Goal: Transaction & Acquisition: Purchase product/service

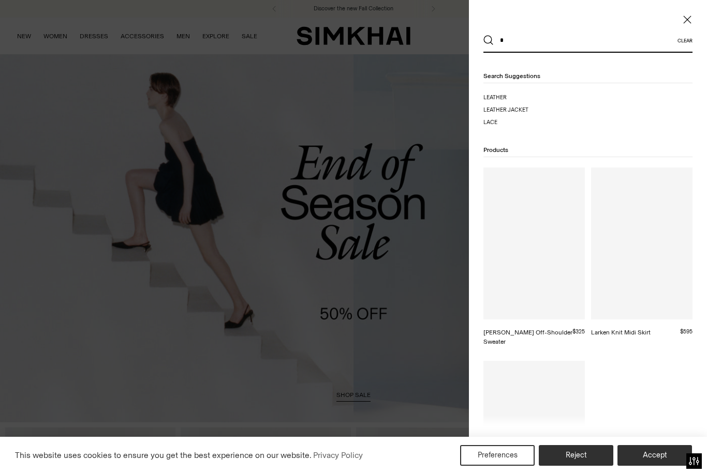
type input "*"
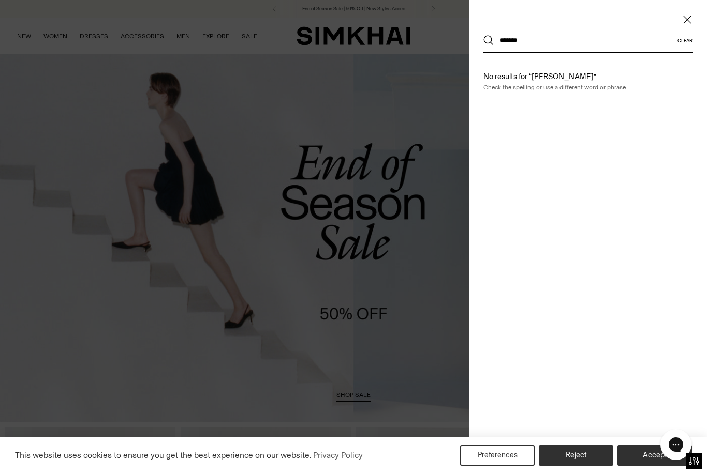
type input "*******"
click at [488, 40] on button "Search" at bounding box center [488, 40] width 10 height 10
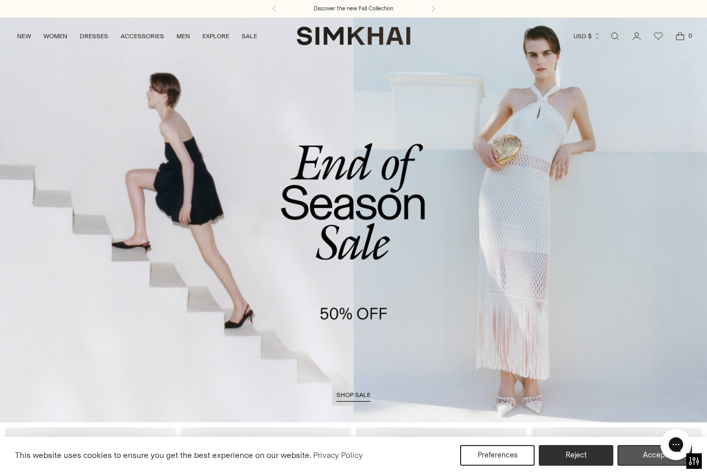
click at [645, 455] on button "Accept" at bounding box center [654, 455] width 74 height 21
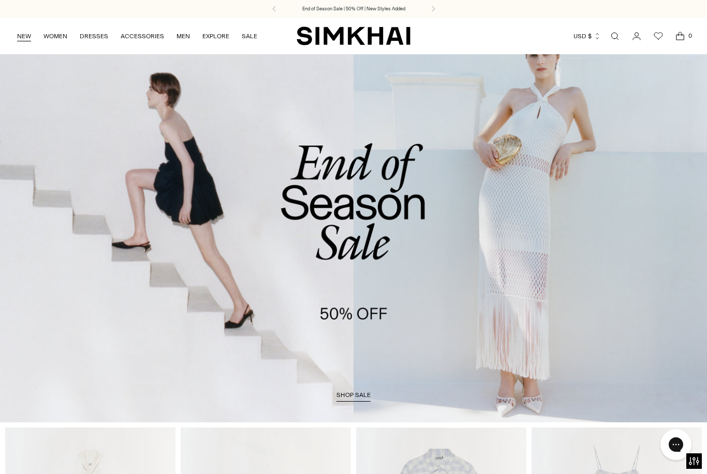
click at [24, 42] on link "NEW" at bounding box center [24, 36] width 14 height 23
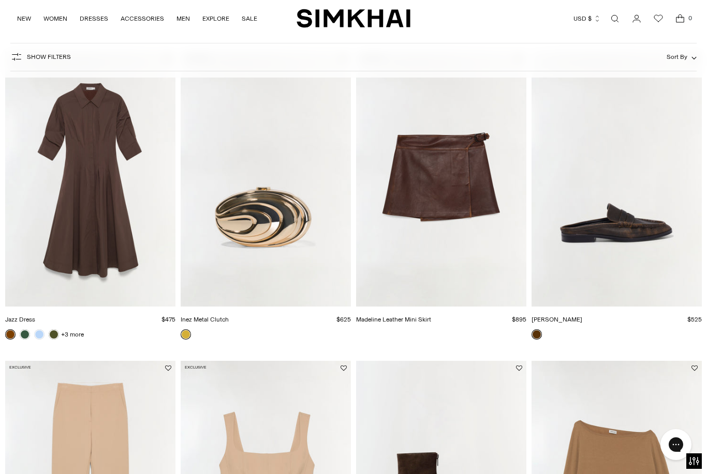
scroll to position [1026, 0]
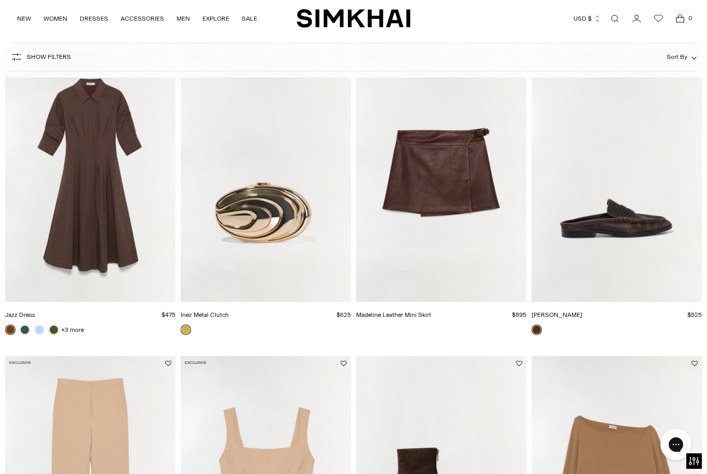
click at [630, 215] on img "Dean Leather Loafer" at bounding box center [616, 175] width 170 height 256
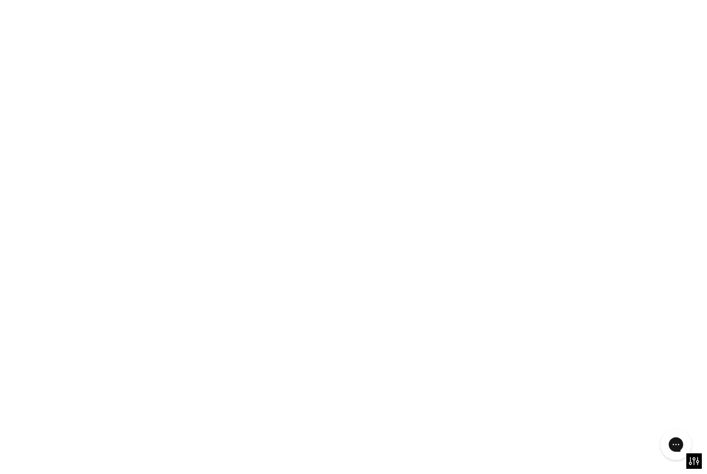
click at [619, 187] on img "Dean Leather Loafer" at bounding box center [616, 175] width 170 height 256
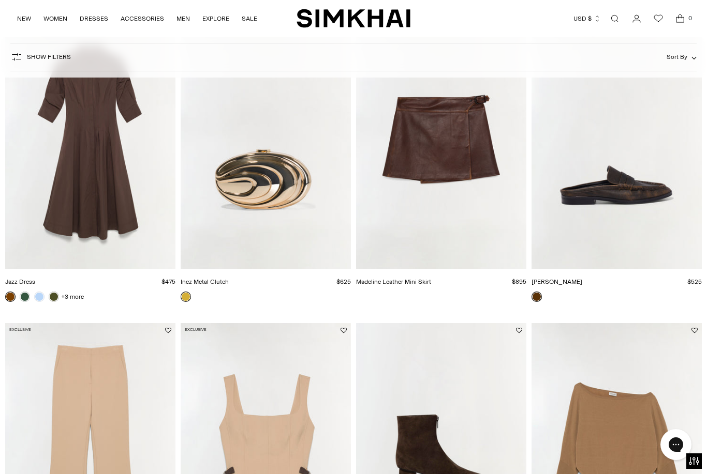
scroll to position [1276, 0]
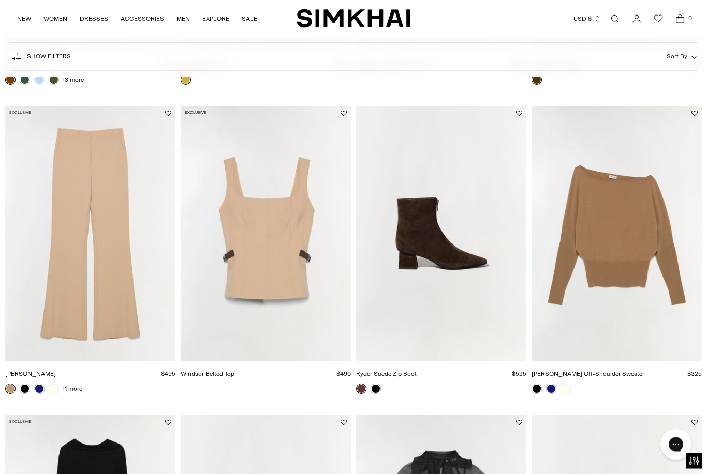
click at [293, 279] on img "Windsor Belted Top" at bounding box center [266, 235] width 170 height 256
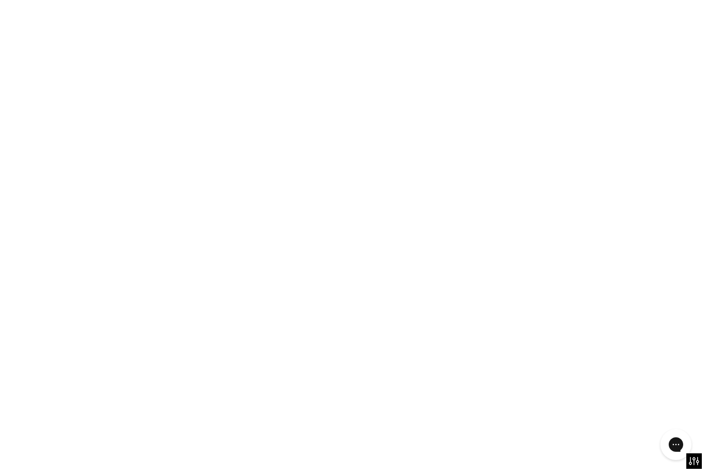
click at [295, 274] on img "Windsor Belted Top" at bounding box center [266, 234] width 170 height 256
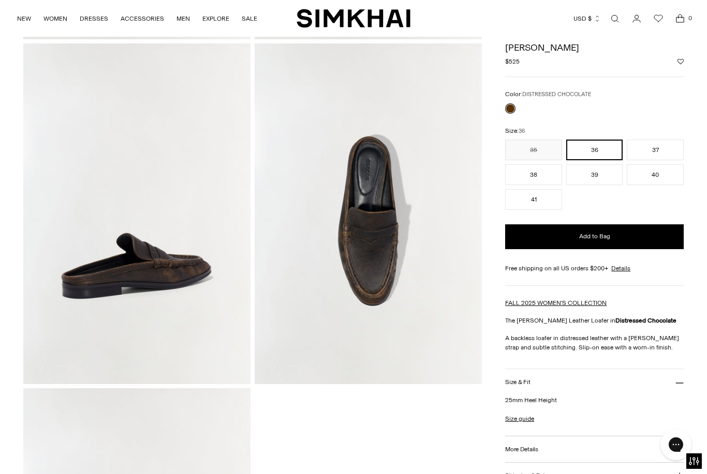
scroll to position [303, 0]
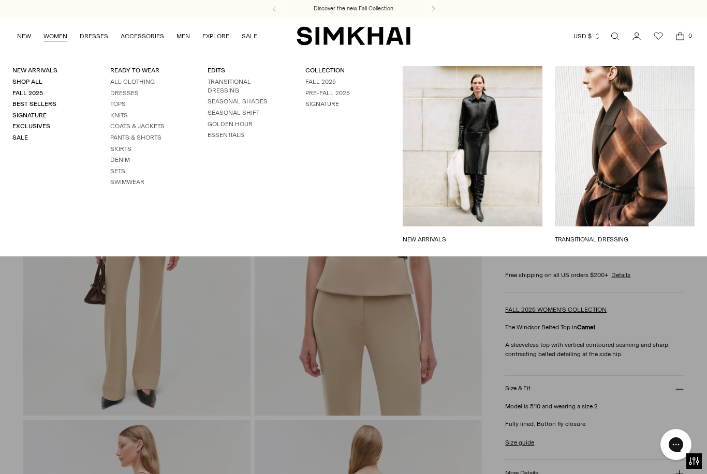
click at [56, 40] on link "WOMEN" at bounding box center [55, 36] width 24 height 23
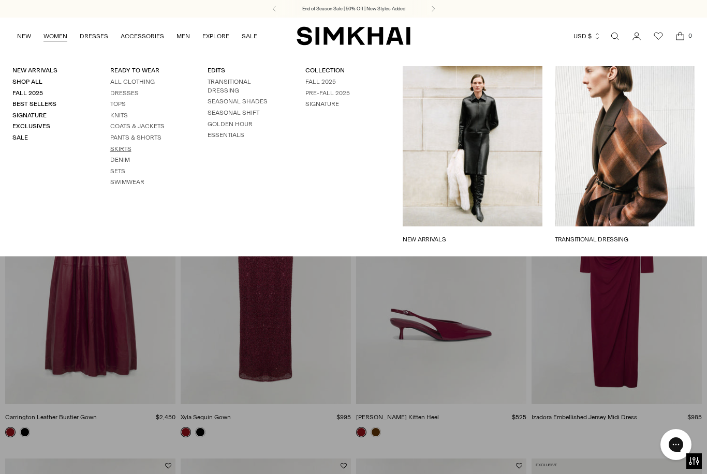
click at [115, 146] on link "Skirts" at bounding box center [120, 148] width 21 height 7
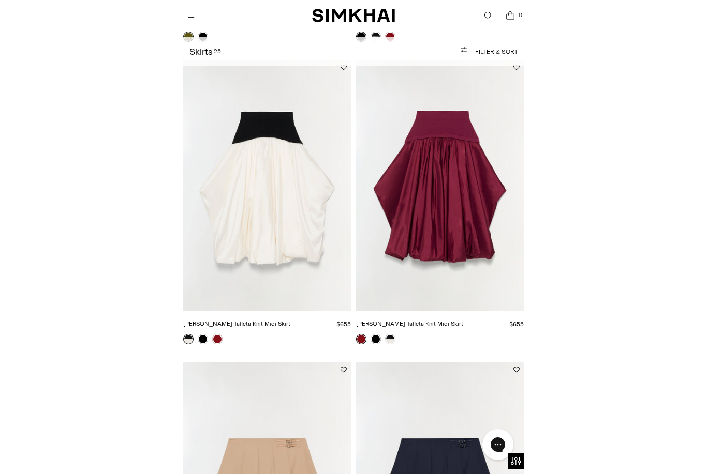
scroll to position [984, 0]
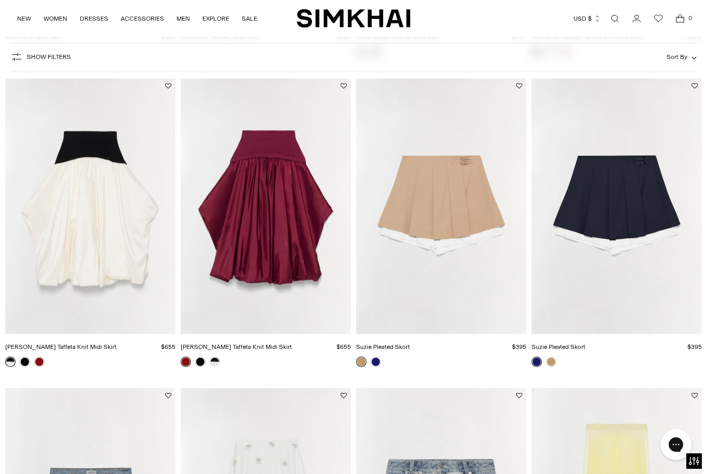
click at [615, 17] on link "Open search modal" at bounding box center [614, 18] width 21 height 21
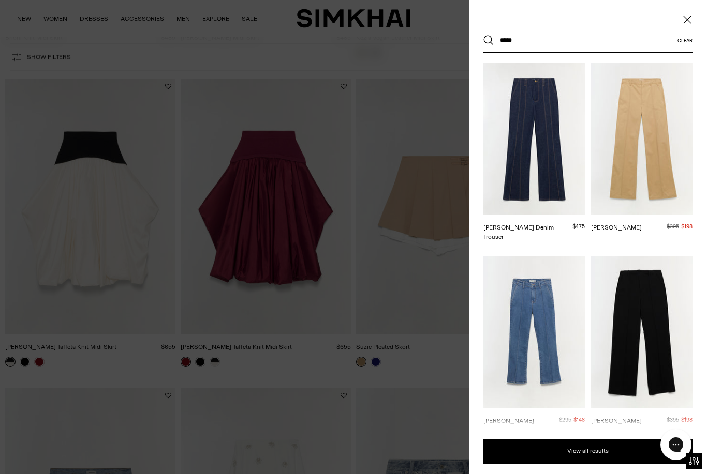
scroll to position [42, 0]
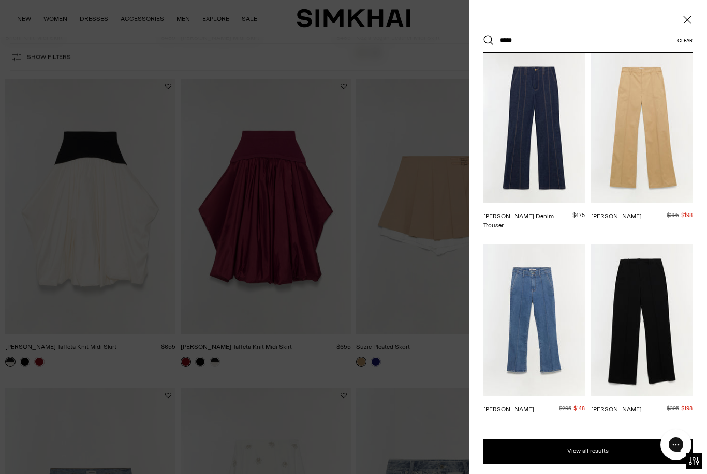
type input "*****"
click at [524, 158] on img at bounding box center [533, 127] width 101 height 152
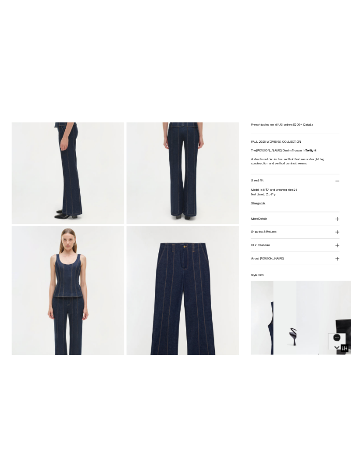
scroll to position [745, 0]
